Goal: Use online tool/utility: Utilize a website feature to perform a specific function

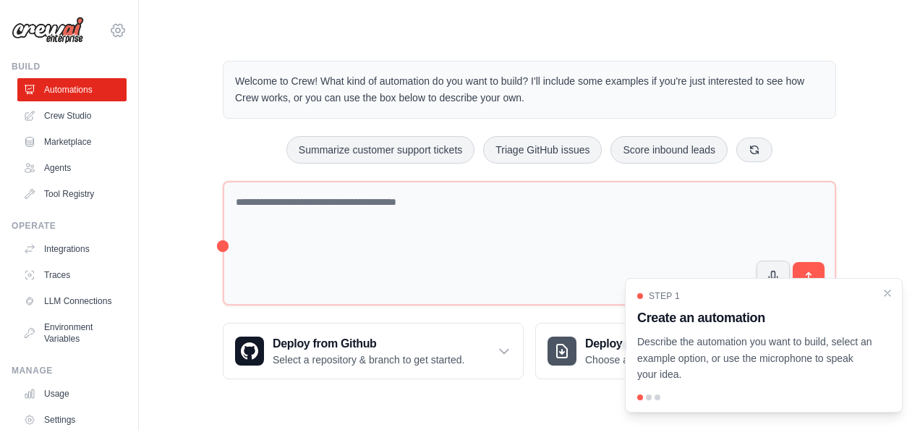
click at [116, 28] on icon at bounding box center [118, 30] width 4 height 4
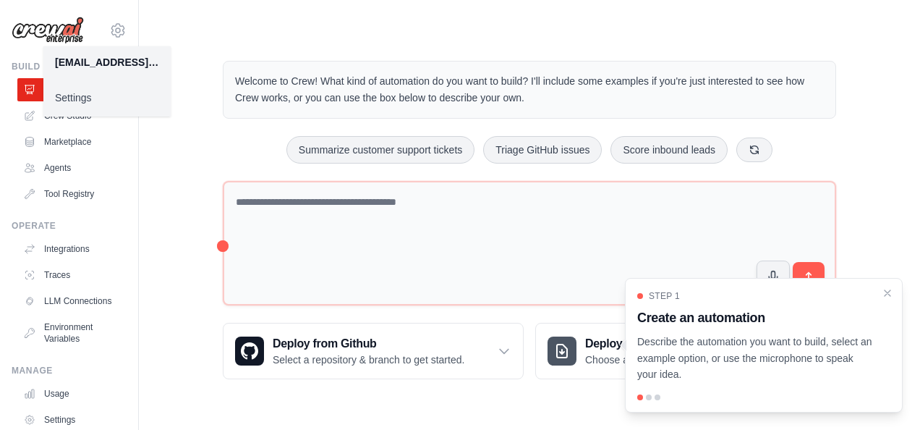
click at [386, 9] on main "Welcome to Crew! What kind of automation do you want to build? I'll include som…" at bounding box center [530, 208] width 782 height 417
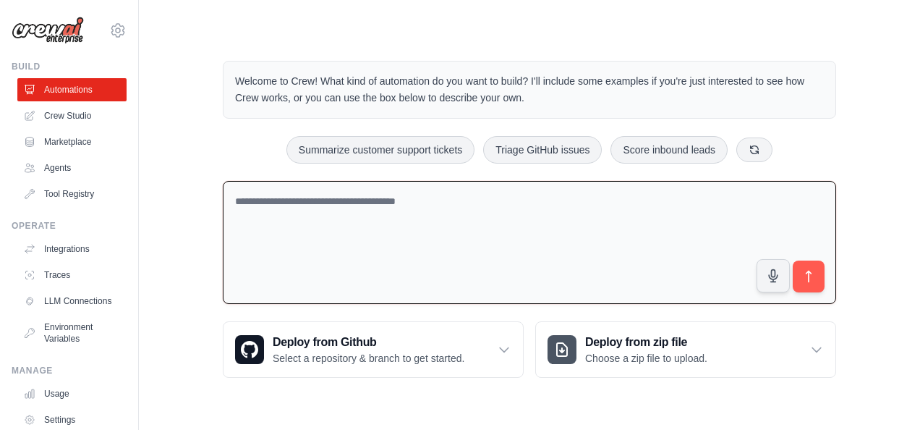
click at [294, 207] on textarea at bounding box center [530, 243] width 614 height 124
click at [360, 217] on textarea at bounding box center [530, 243] width 614 height 124
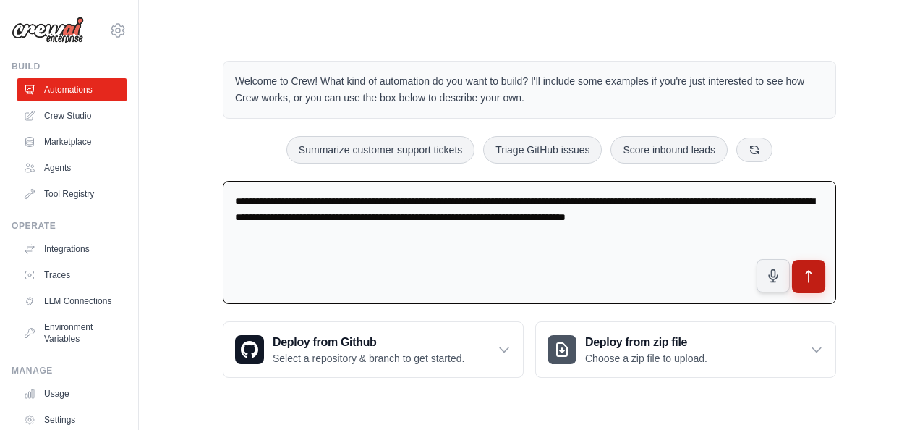
type textarea "**********"
click at [805, 276] on icon "submit" at bounding box center [809, 276] width 15 height 15
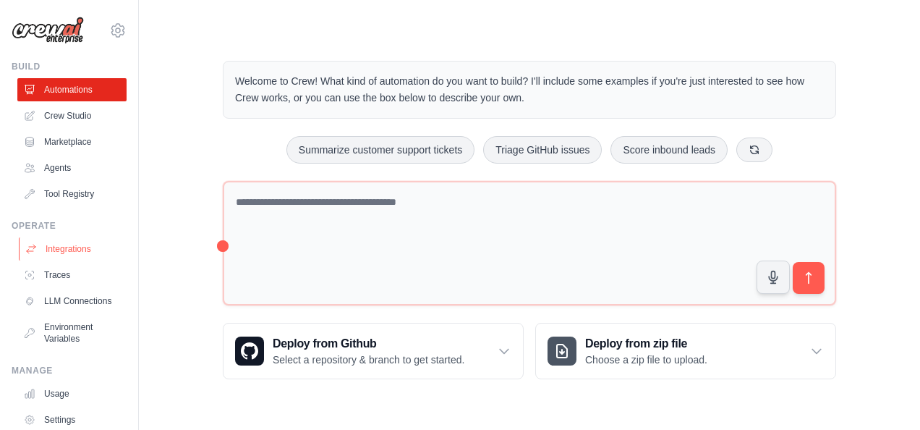
click at [59, 249] on link "Integrations" at bounding box center [73, 248] width 109 height 23
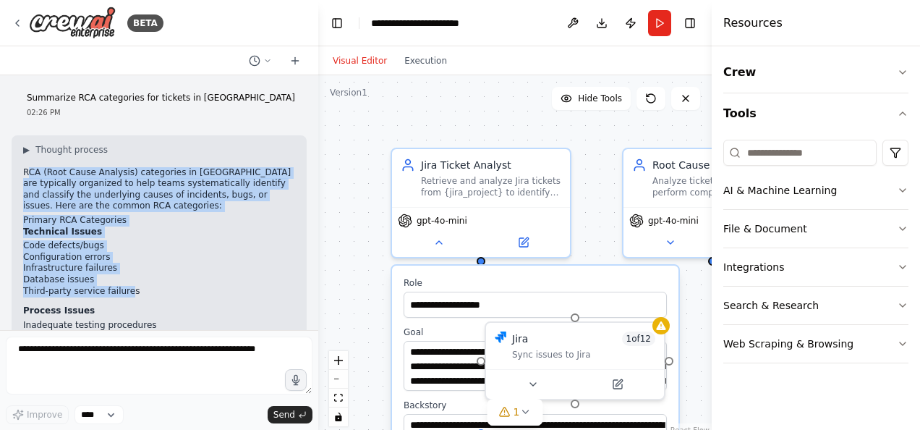
drag, startPoint x: 26, startPoint y: 174, endPoint x: 122, endPoint y: 285, distance: 146.8
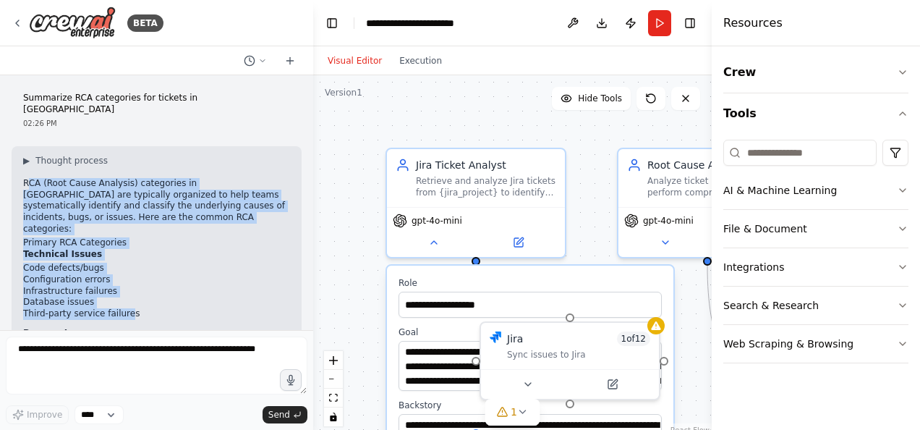
drag, startPoint x: 313, startPoint y: 106, endPoint x: 313, endPoint y: 89, distance: 16.6
click at [313, 89] on div "BETA Summarize RCA categories for tickets in [GEOGRAPHIC_DATA] 02:26 PM ▶ Thoug…" at bounding box center [460, 215] width 920 height 430
click at [262, 60] on icon at bounding box center [262, 60] width 9 height 9
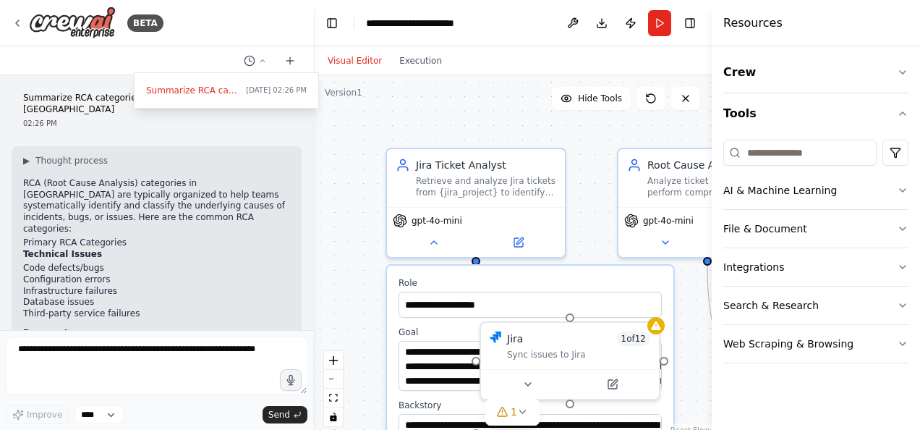
click at [289, 61] on div at bounding box center [156, 215] width 313 height 430
click at [289, 62] on icon at bounding box center [290, 61] width 12 height 12
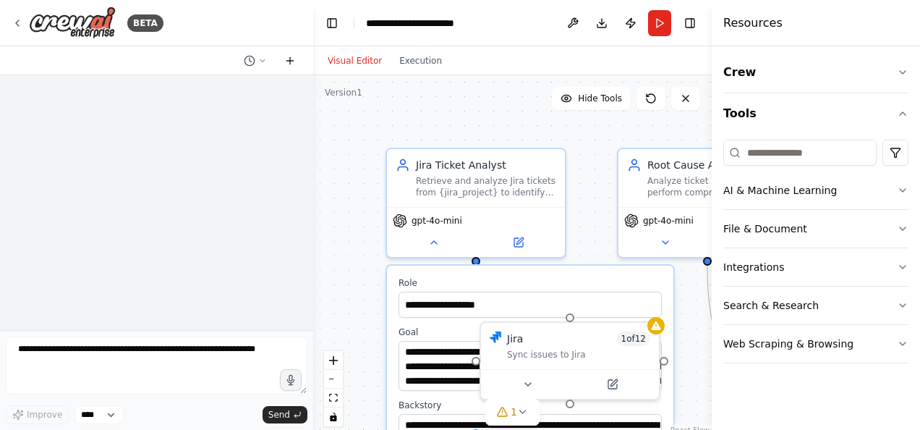
click at [289, 62] on icon at bounding box center [290, 61] width 12 height 12
click at [264, 57] on icon at bounding box center [262, 60] width 9 height 9
click at [264, 93] on span "[DATE] 02:26 PM" at bounding box center [276, 91] width 61 height 12
click at [292, 59] on icon at bounding box center [290, 61] width 12 height 12
click at [177, 234] on div at bounding box center [156, 202] width 313 height 255
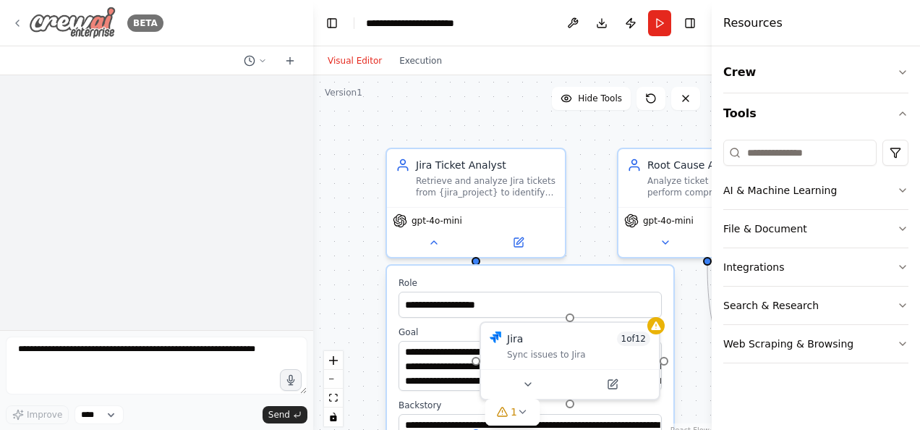
click at [17, 22] on icon at bounding box center [17, 23] width 3 height 6
